Goal: Information Seeking & Learning: Learn about a topic

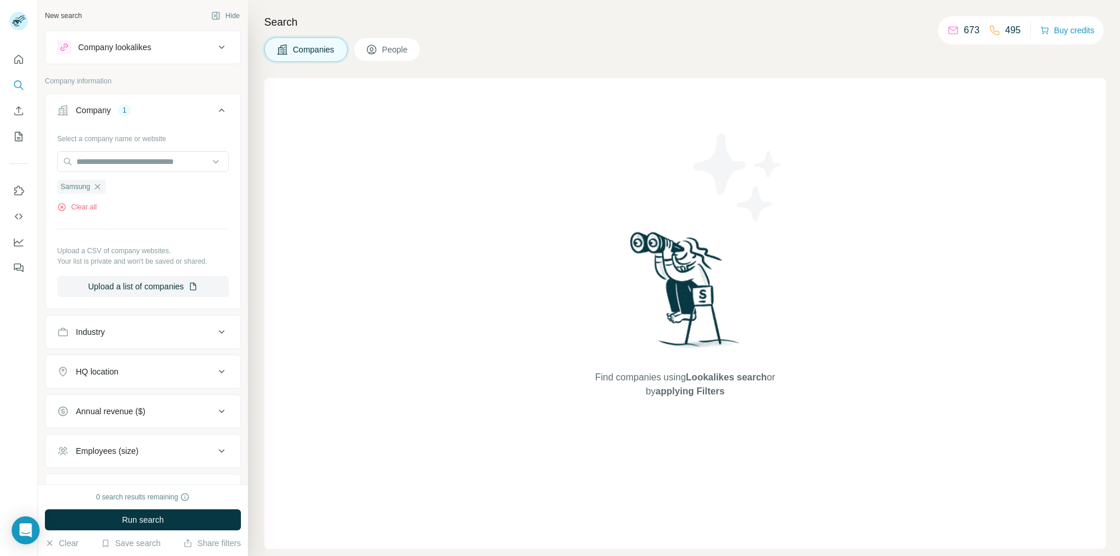
click at [976, 31] on p "673" at bounding box center [971, 30] width 16 height 14
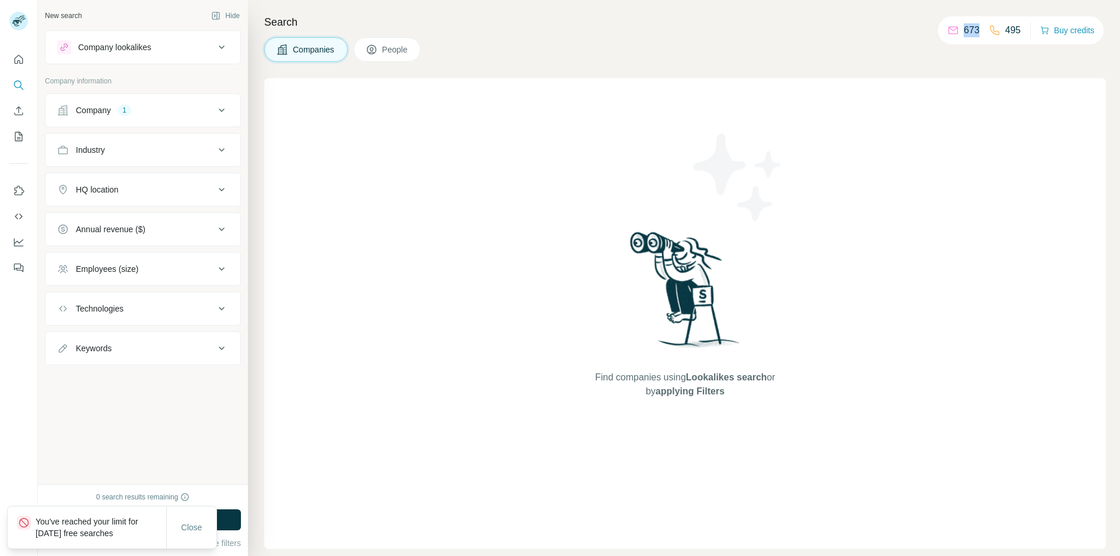
drag, startPoint x: 996, startPoint y: 32, endPoint x: 1029, endPoint y: 31, distance: 32.7
click at [1029, 31] on div "673 495 Buy credits" at bounding box center [1021, 30] width 166 height 28
click at [822, 58] on div "Companies People" at bounding box center [684, 49] width 841 height 24
click at [12, 63] on button "Quick start" at bounding box center [18, 59] width 19 height 21
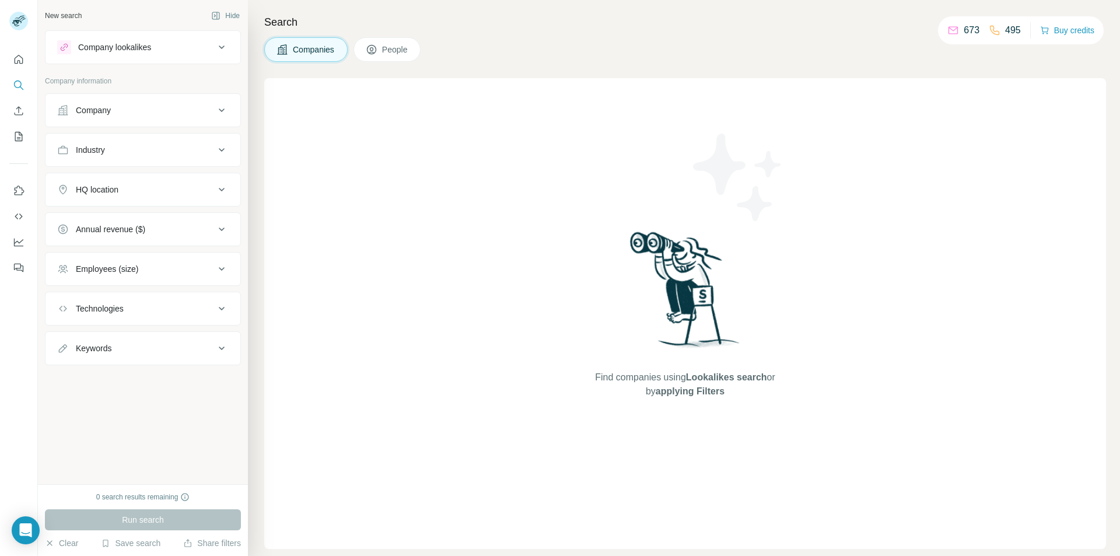
drag, startPoint x: 157, startPoint y: 106, endPoint x: 150, endPoint y: 104, distance: 7.9
click at [156, 106] on div "Company" at bounding box center [135, 110] width 157 height 12
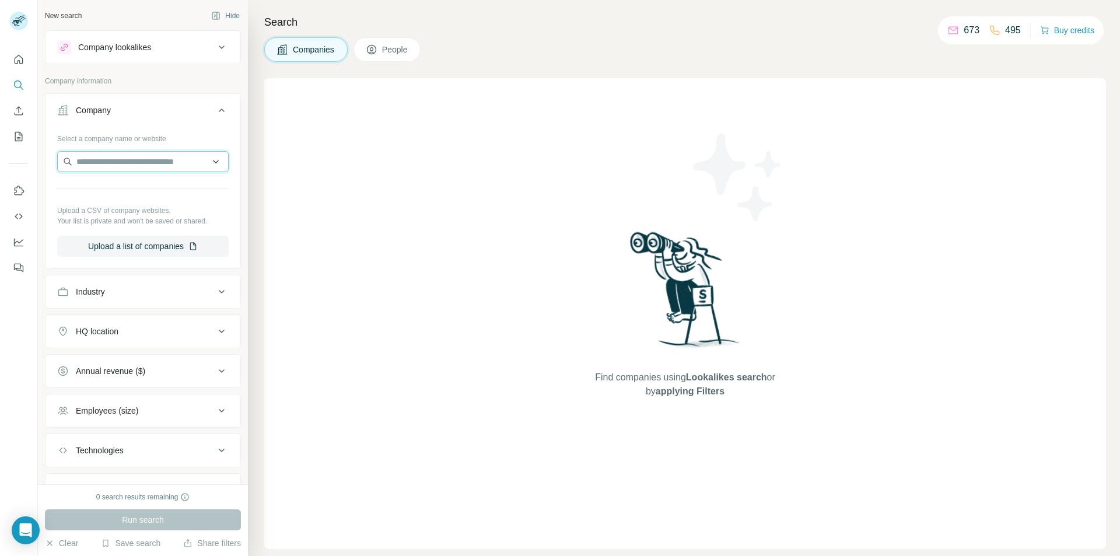
click at [122, 162] on input "text" at bounding box center [142, 161] width 171 height 21
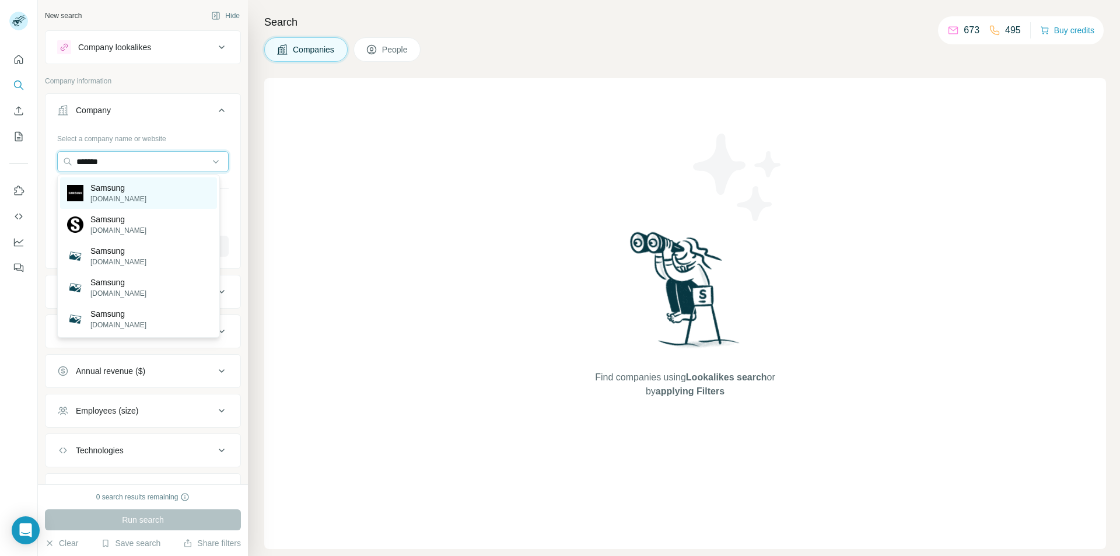
type input "*******"
click at [105, 199] on p "[DOMAIN_NAME]" at bounding box center [118, 199] width 56 height 10
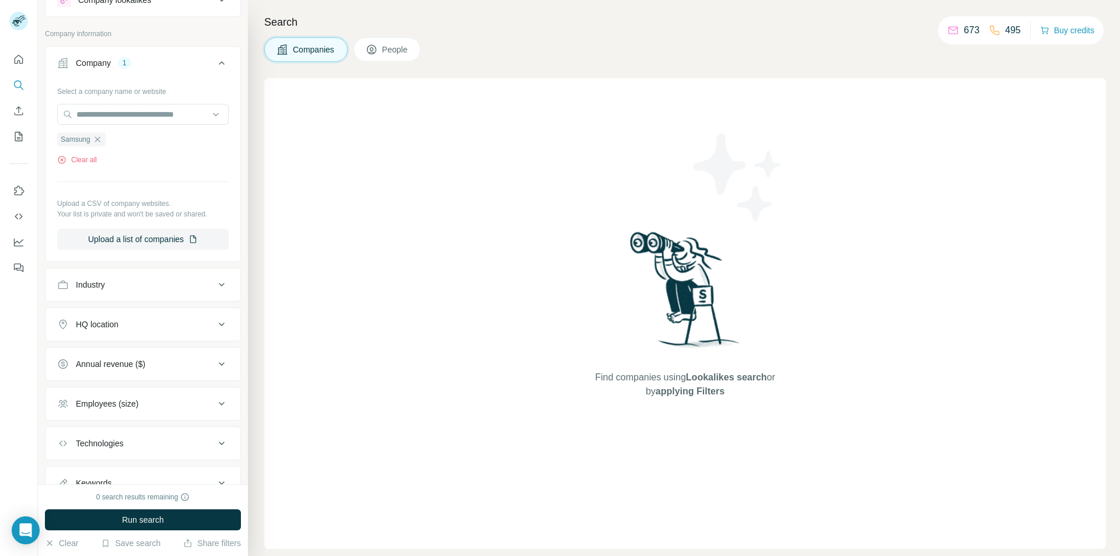
scroll to position [96, 0]
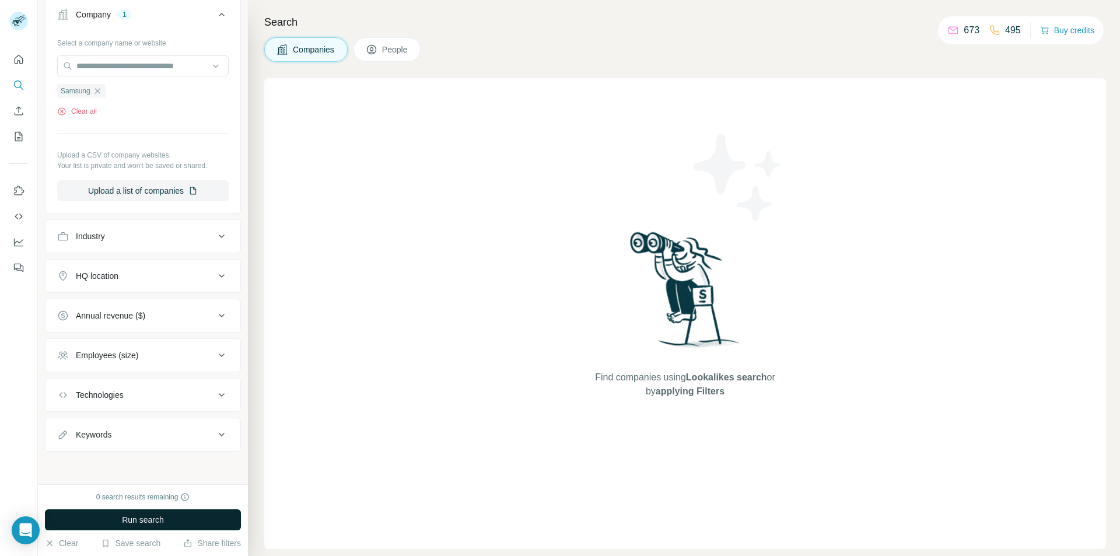
click at [118, 513] on button "Run search" at bounding box center [143, 519] width 196 height 21
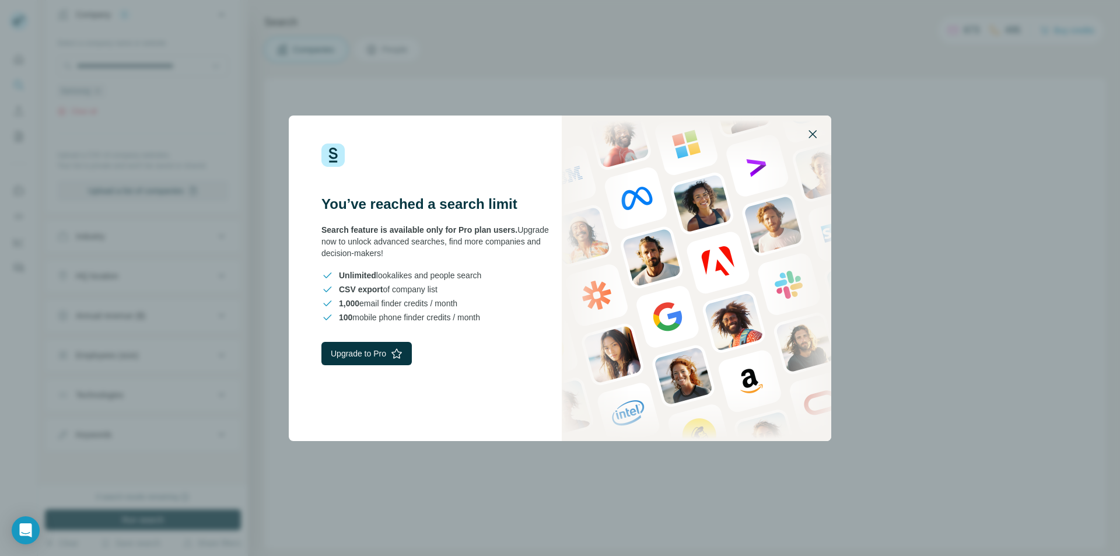
click at [813, 133] on icon "button" at bounding box center [812, 134] width 8 height 8
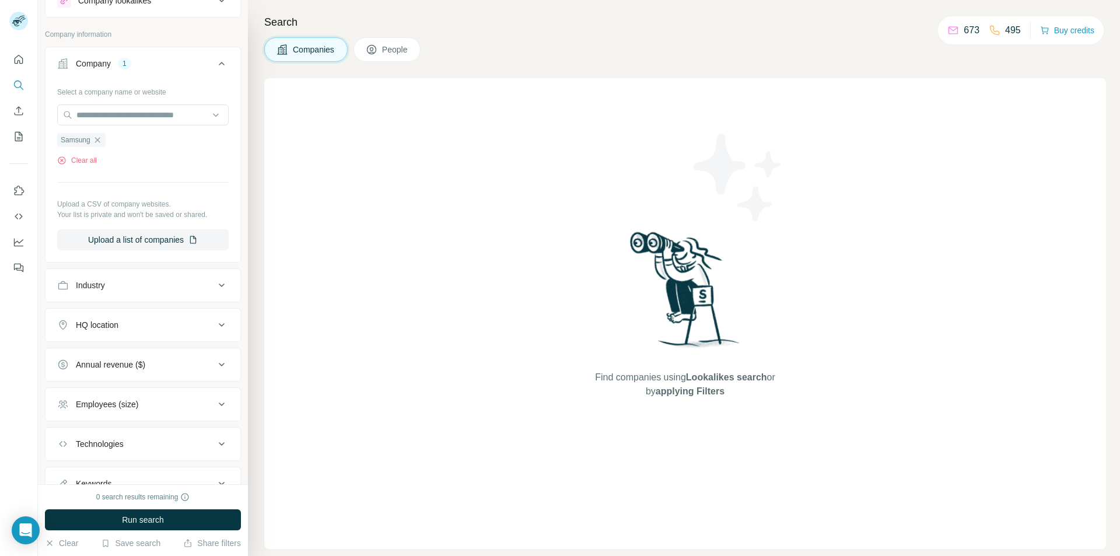
scroll to position [0, 0]
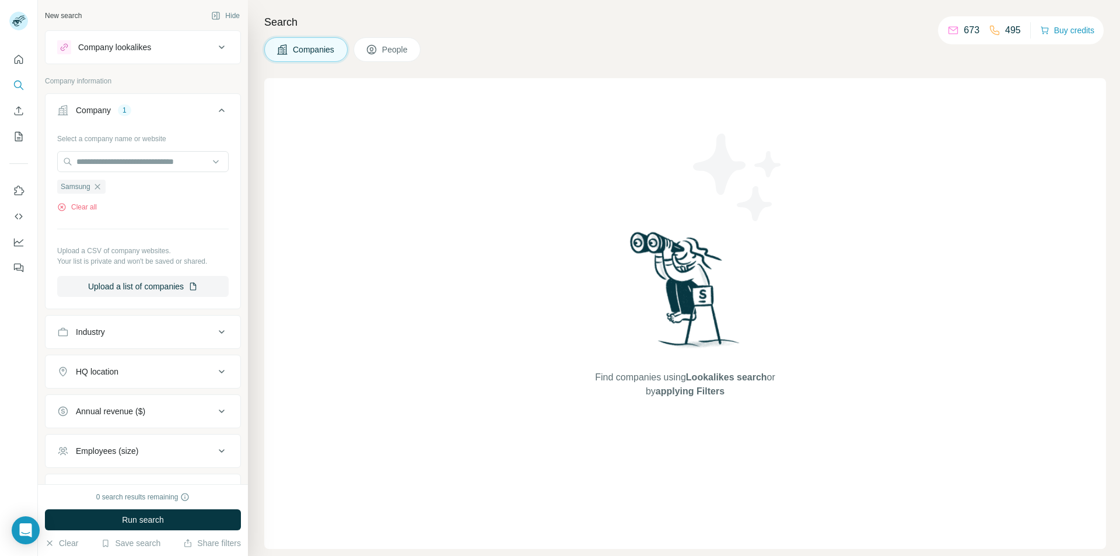
click at [107, 47] on div "Company lookalikes" at bounding box center [114, 47] width 73 height 12
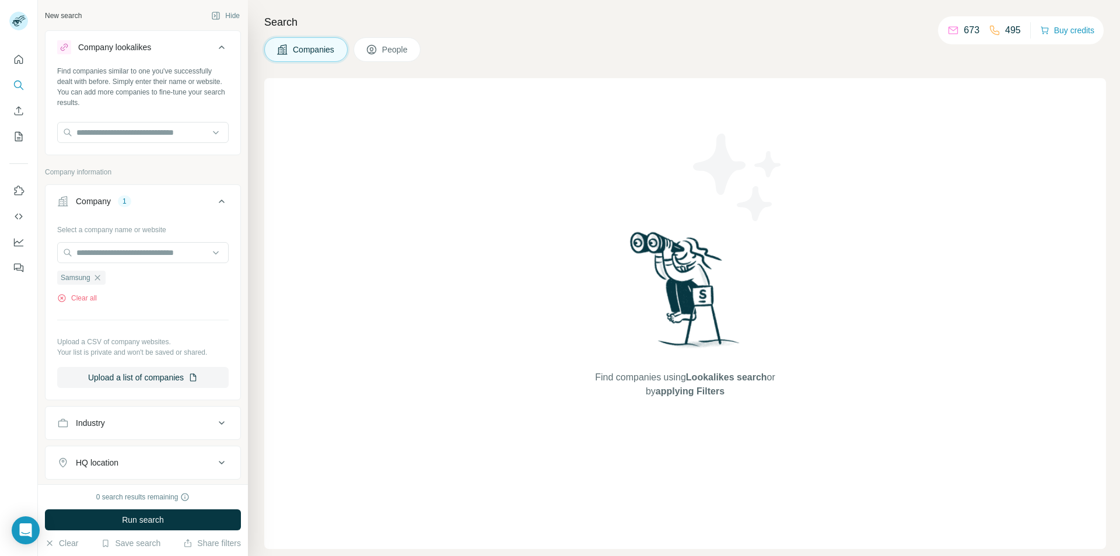
click at [162, 45] on div "Company lookalikes" at bounding box center [135, 47] width 157 height 14
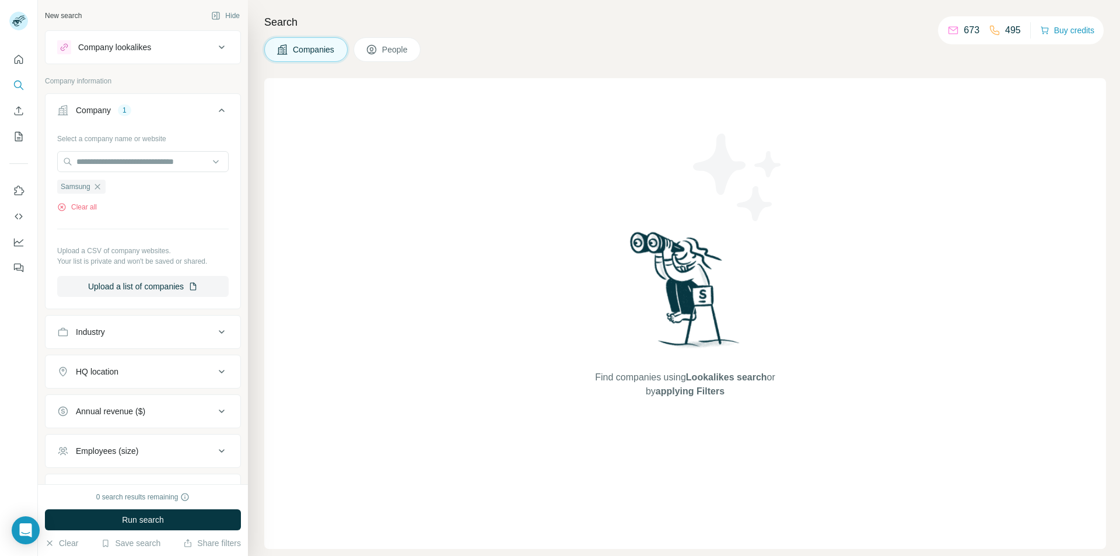
click at [162, 45] on div "Company lookalikes" at bounding box center [135, 47] width 157 height 14
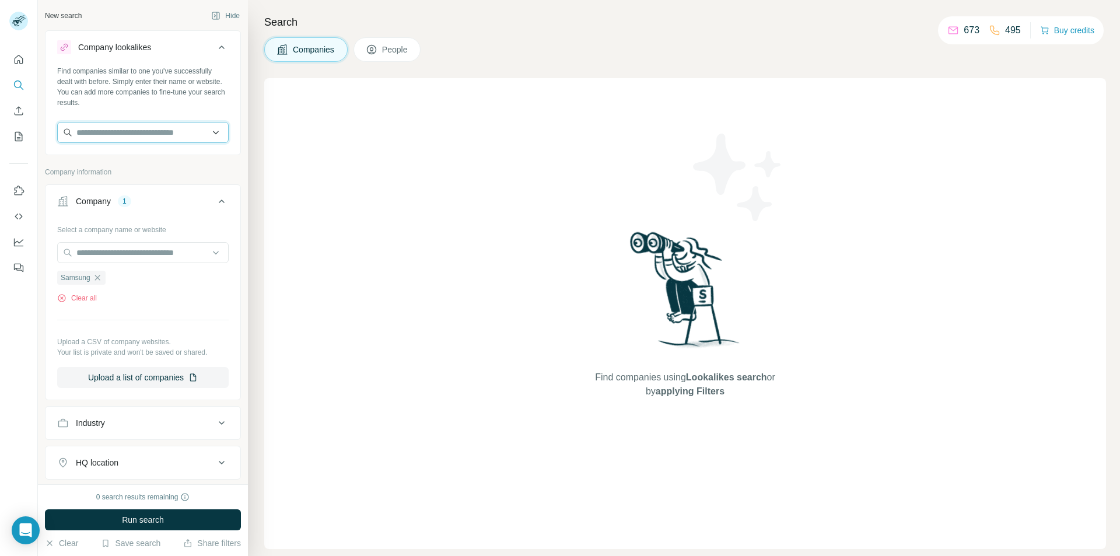
click at [129, 132] on input "text" at bounding box center [142, 132] width 171 height 21
click at [215, 44] on icon at bounding box center [222, 47] width 14 height 14
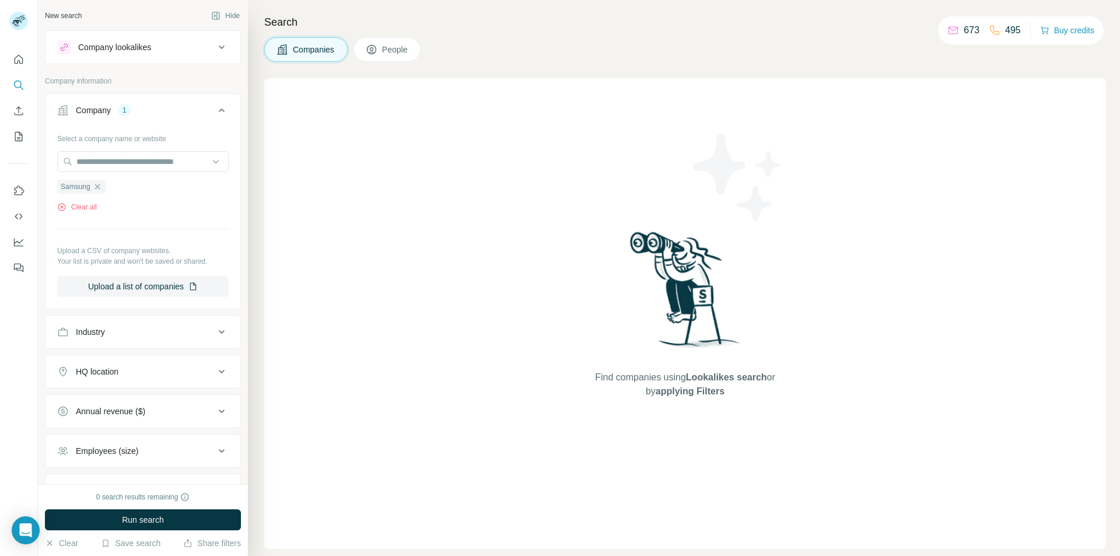
click at [178, 47] on div "Company lookalikes" at bounding box center [135, 47] width 157 height 14
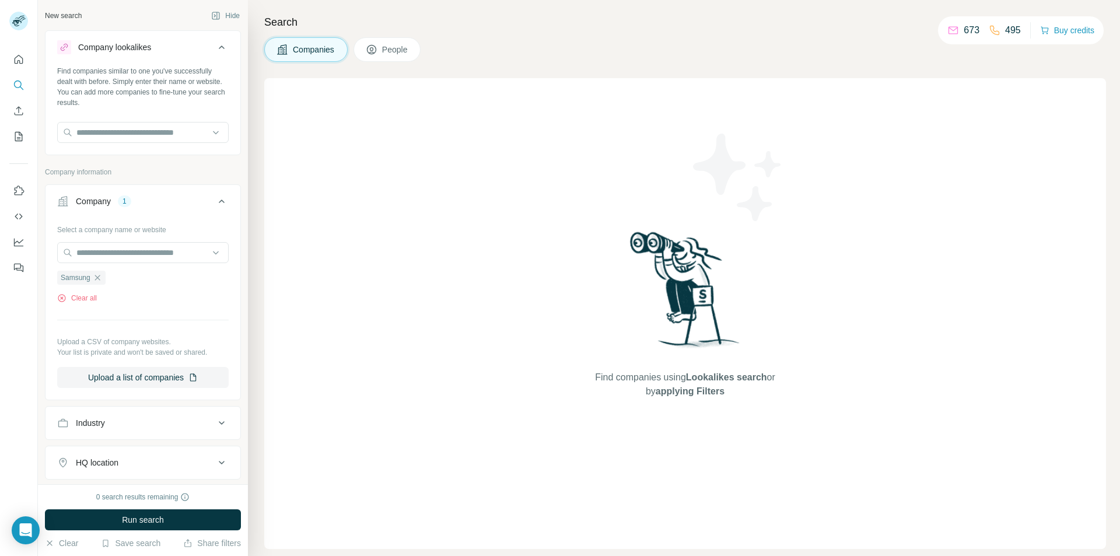
click at [178, 47] on div "Company lookalikes" at bounding box center [135, 47] width 157 height 14
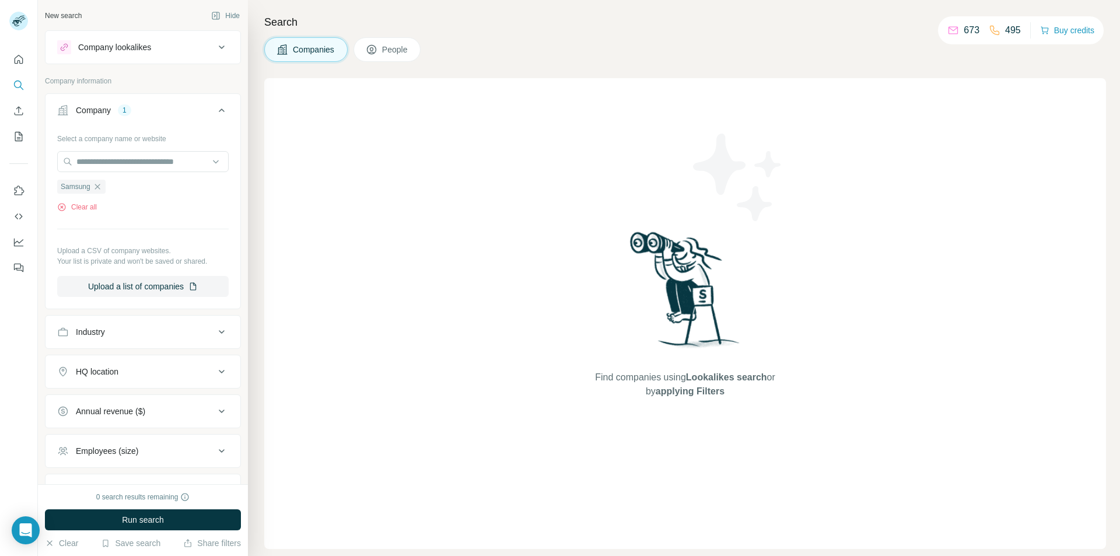
click at [145, 47] on div "Company lookalikes" at bounding box center [114, 47] width 73 height 12
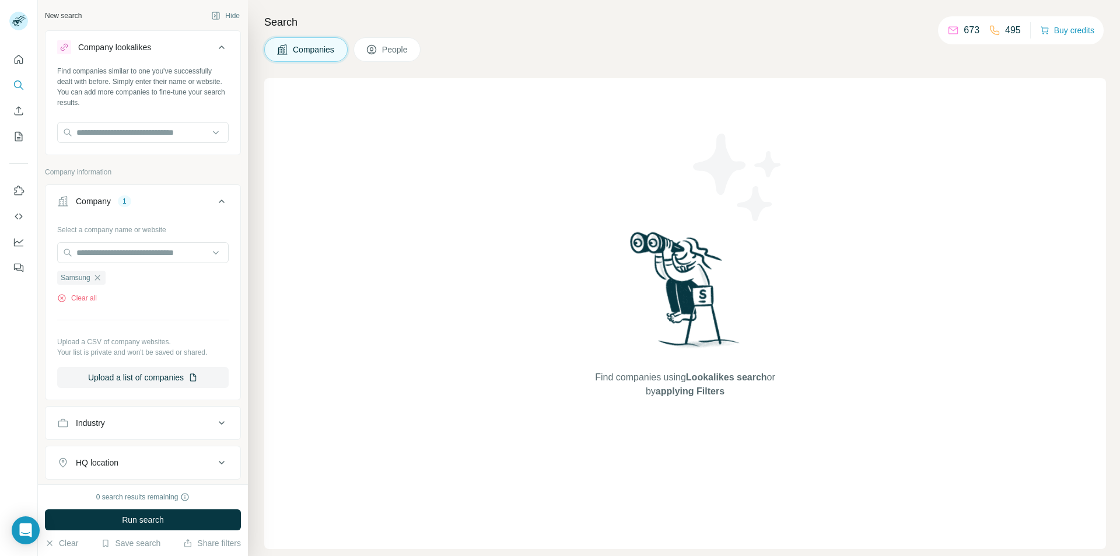
click at [199, 44] on div "Company lookalikes" at bounding box center [135, 47] width 157 height 14
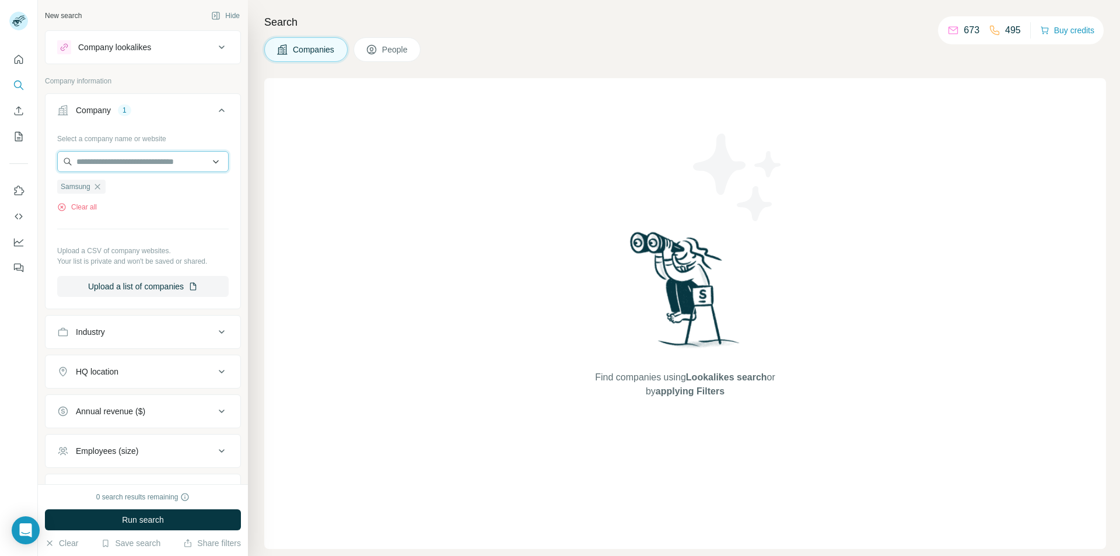
click at [102, 162] on input "text" at bounding box center [142, 161] width 171 height 21
click at [182, 133] on div "Select a company name or website" at bounding box center [142, 136] width 171 height 15
click at [138, 54] on button "Company lookalikes" at bounding box center [142, 47] width 195 height 28
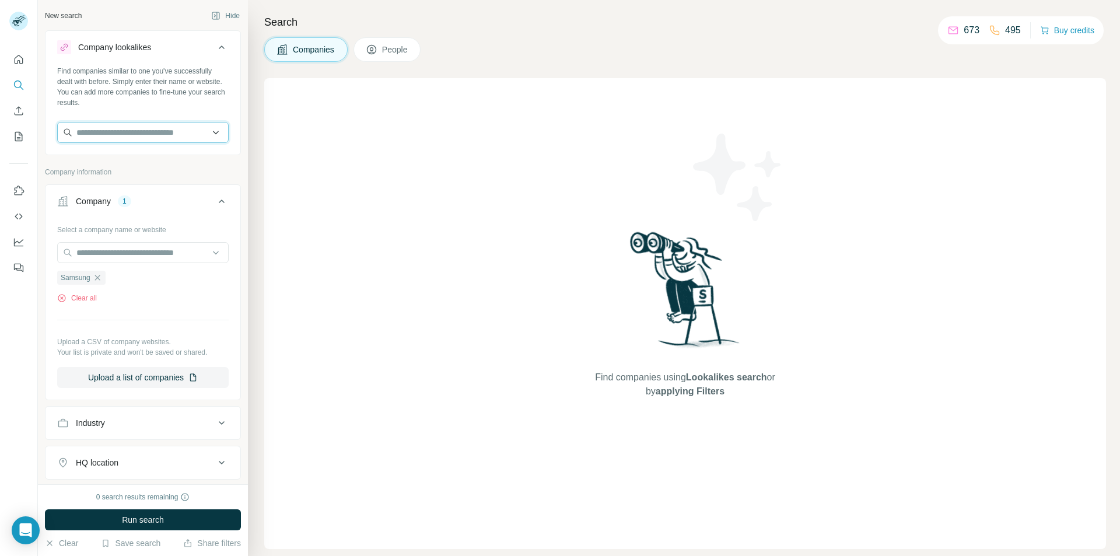
click at [139, 134] on input "text" at bounding box center [142, 132] width 171 height 21
click at [323, 160] on div "Find companies using Lookalikes search or by applying Filters" at bounding box center [684, 313] width 841 height 471
click at [192, 46] on div "Company lookalikes" at bounding box center [135, 47] width 157 height 14
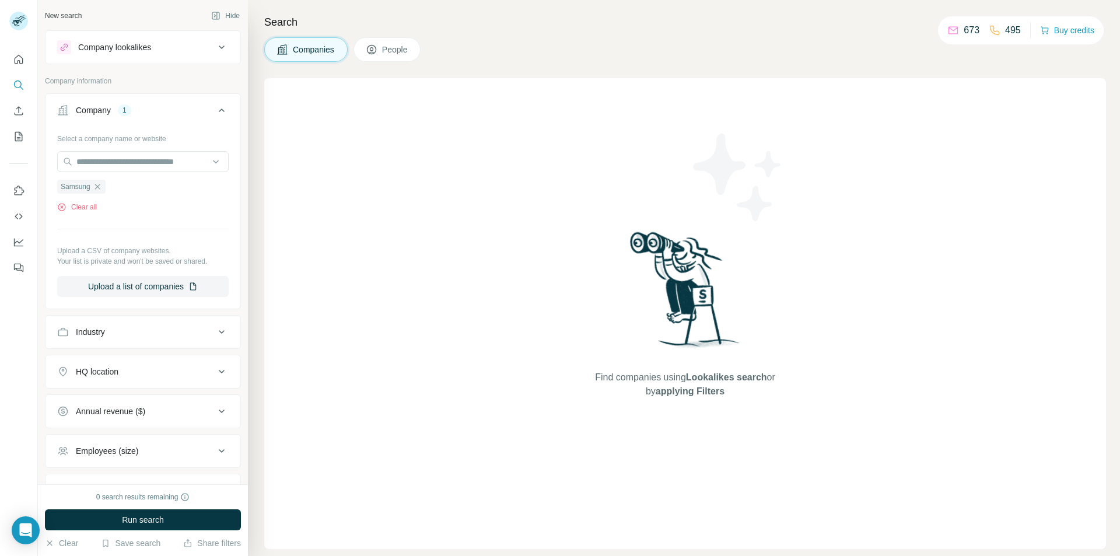
click at [150, 40] on button "Company lookalikes" at bounding box center [142, 47] width 195 height 28
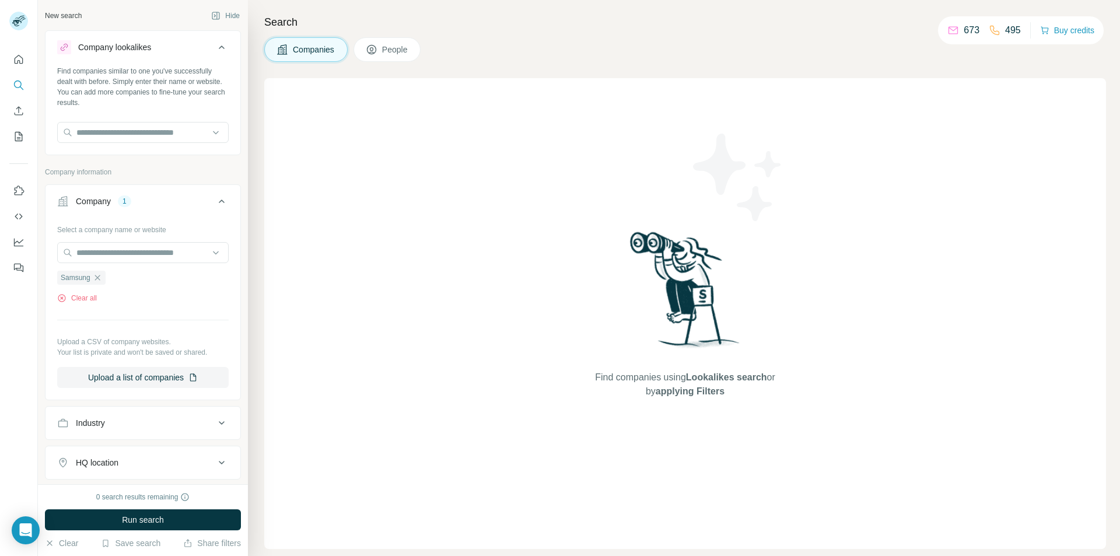
click at [169, 43] on div "Company lookalikes" at bounding box center [135, 47] width 157 height 14
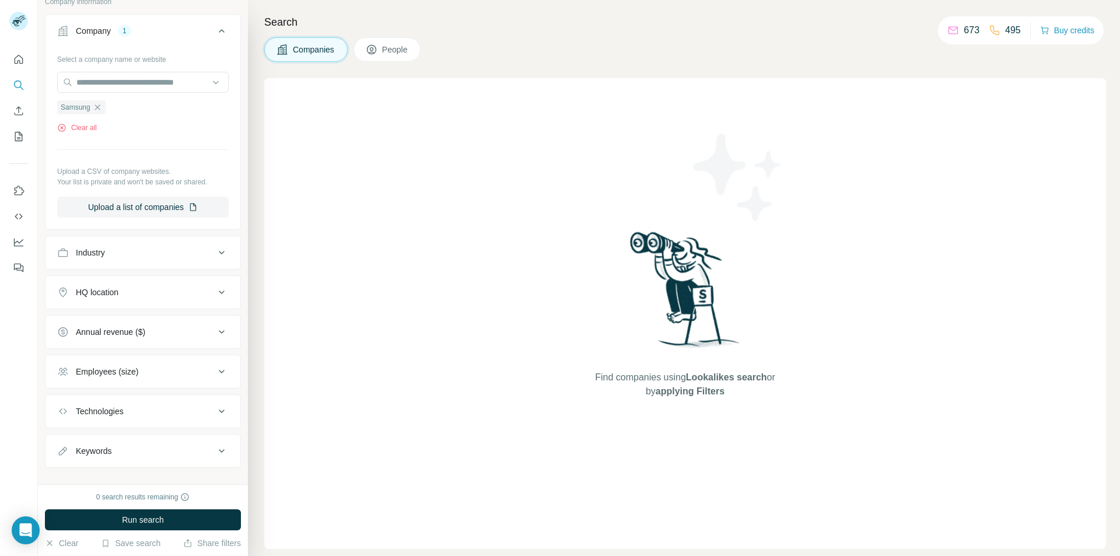
scroll to position [96, 0]
